Goal: Task Accomplishment & Management: Manage account settings

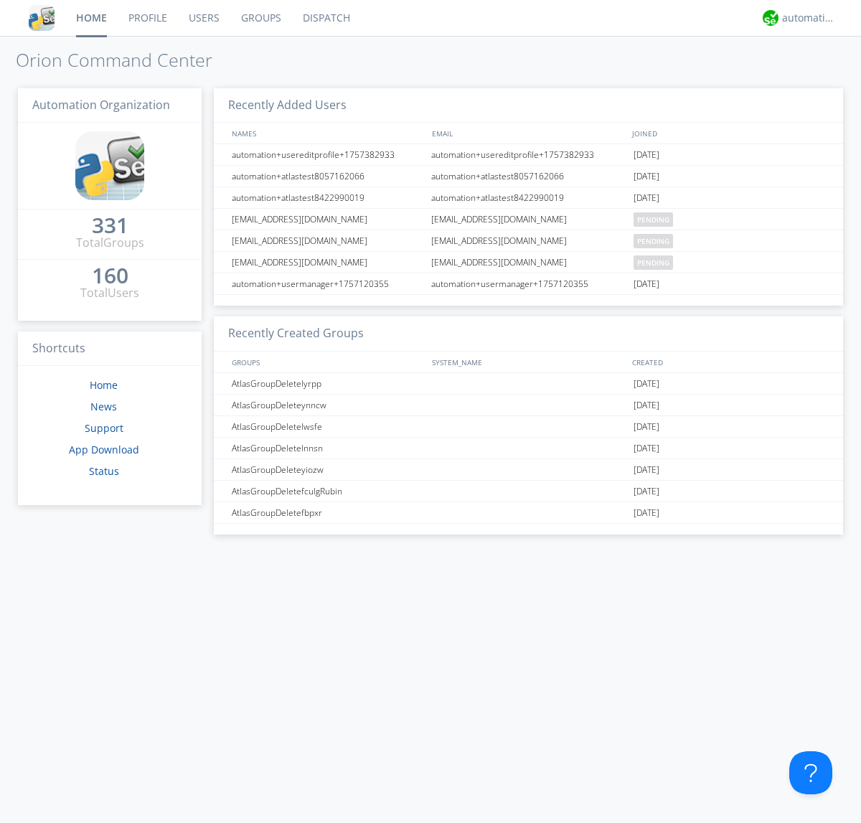
click at [260, 18] on link "Groups" at bounding box center [261, 18] width 62 height 36
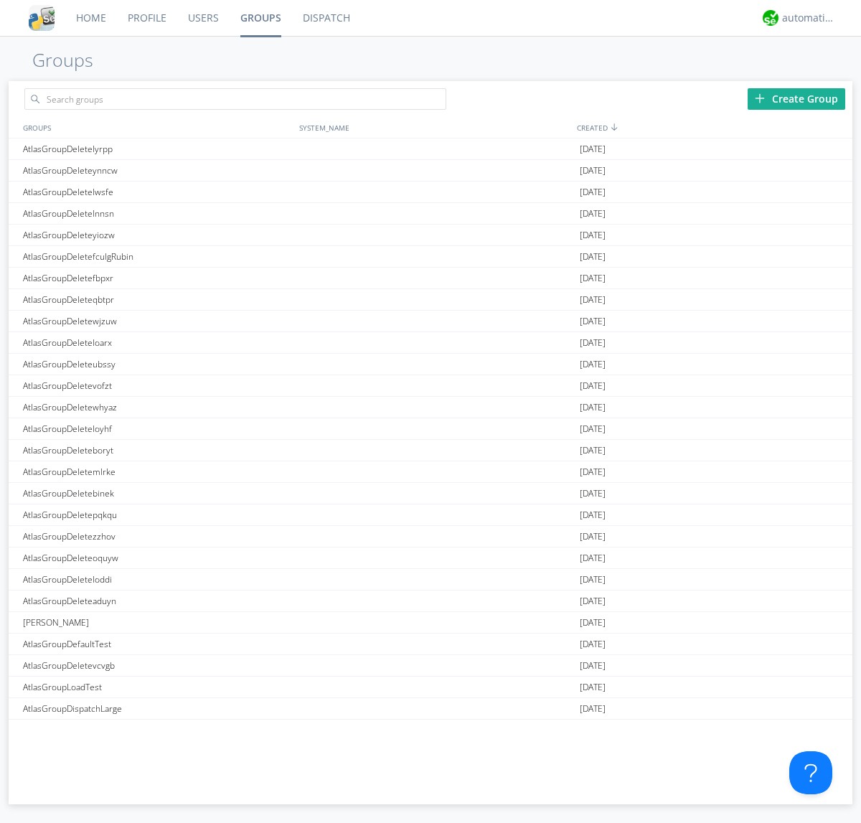
click at [796, 98] on div "Create Group" at bounding box center [796, 99] width 98 height 22
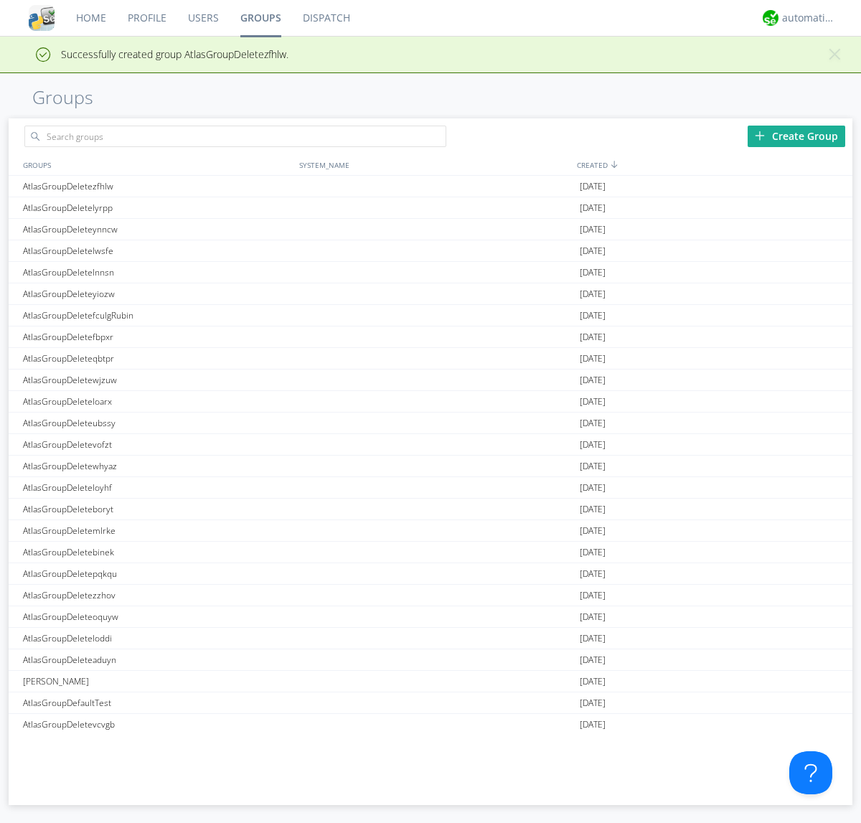
click at [260, 18] on link "Groups" at bounding box center [261, 18] width 62 height 36
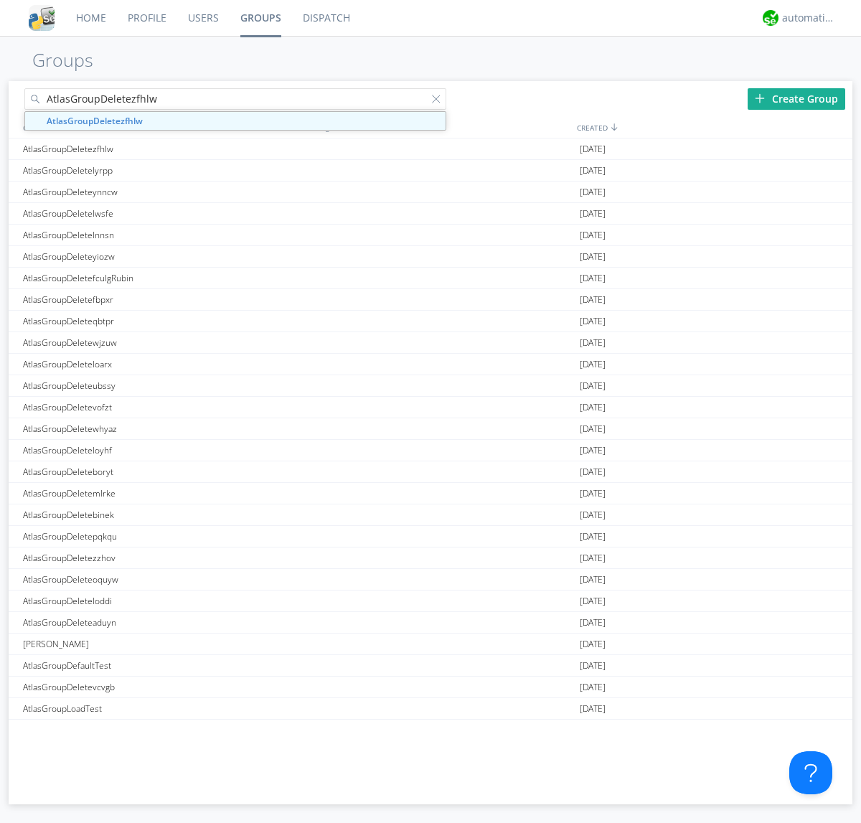
type input "AtlasGroupDeletezfhlw"
click at [439, 101] on div at bounding box center [439, 102] width 14 height 14
type input "AtlasGroupDeletezfhlw"
click at [157, 148] on div "AtlasGroupDeletezfhlw" at bounding box center [157, 148] width 276 height 21
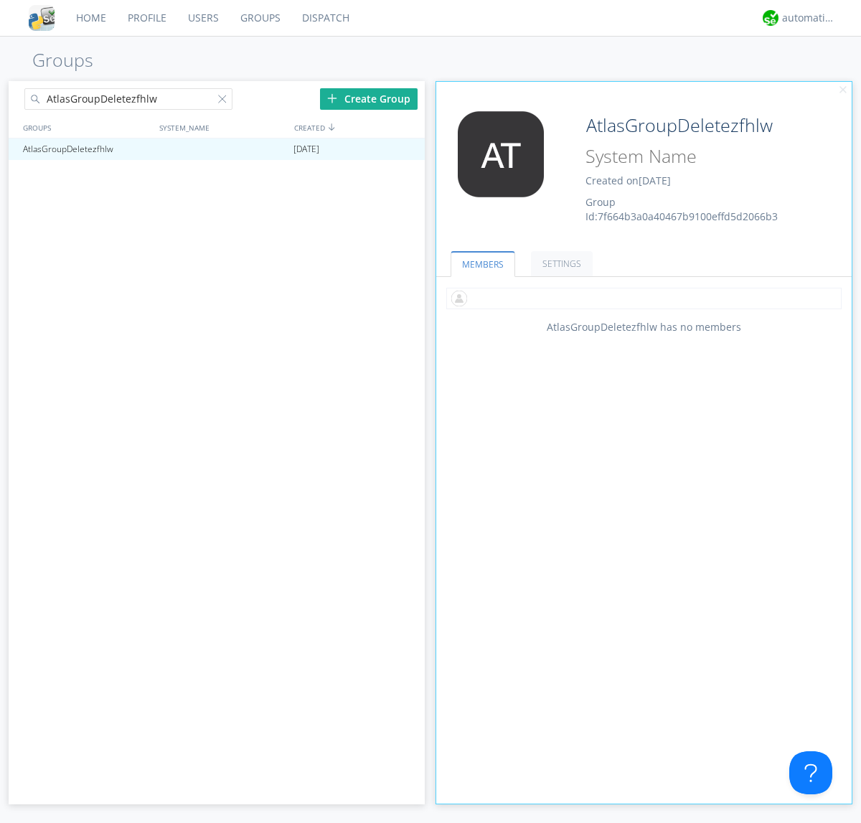
click at [643, 298] on input "text" at bounding box center [643, 299] width 395 height 22
type input "automation+atlas0005"
click at [641, 298] on input "text" at bounding box center [643, 299] width 395 height 22
type input "automation+atlas0004"
click at [641, 298] on input "text" at bounding box center [643, 299] width 395 height 22
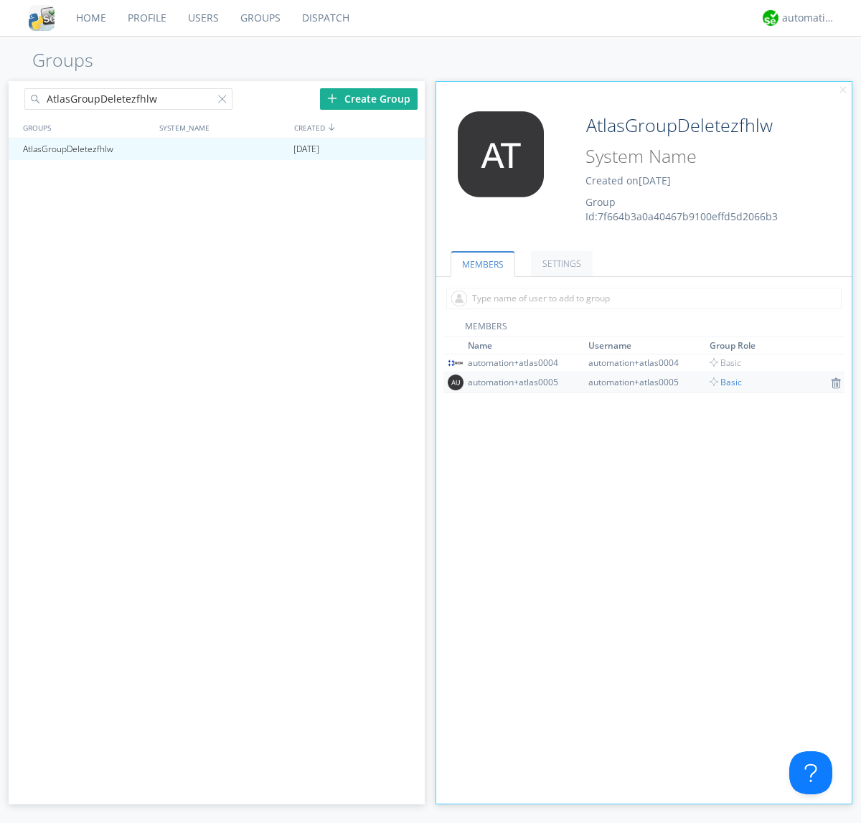
click at [721, 382] on span "Basic" at bounding box center [725, 382] width 32 height 12
click at [641, 298] on input "text" at bounding box center [643, 299] width 395 height 22
click at [721, 362] on span "Basic" at bounding box center [725, 362] width 32 height 12
click at [406, 149] on div at bounding box center [407, 148] width 14 height 11
